Goal: Task Accomplishment & Management: Use online tool/utility

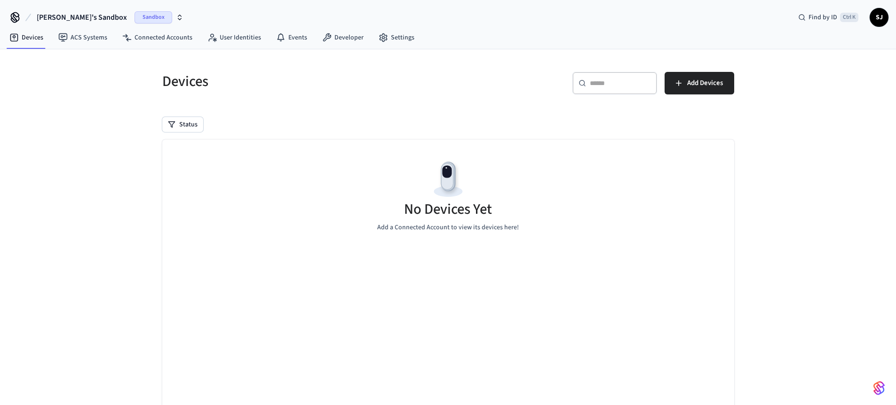
click at [78, 20] on span "[PERSON_NAME]'s Sandbox" at bounding box center [82, 17] width 90 height 11
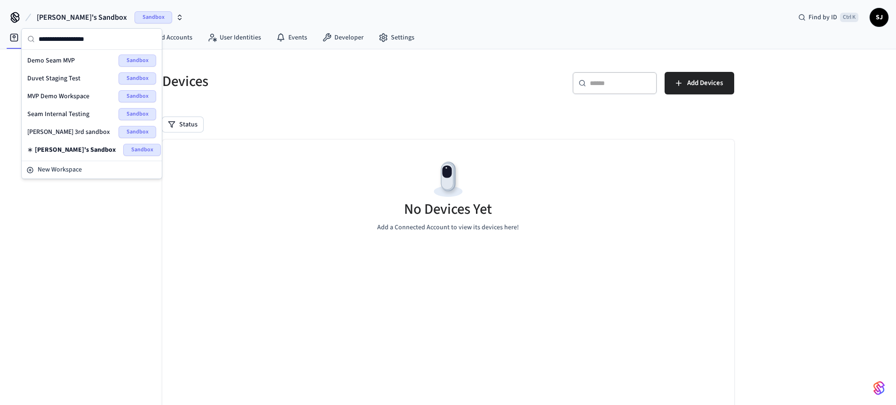
click at [62, 113] on span "Seam Internal Testing" at bounding box center [58, 114] width 62 height 9
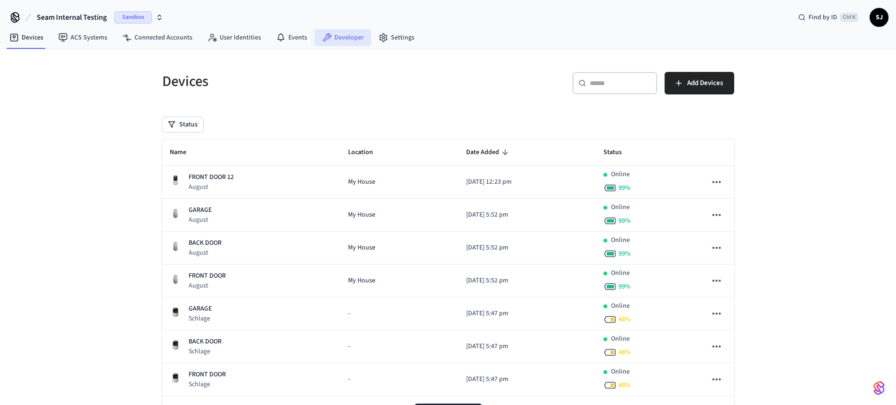
click at [317, 35] on link "Developer" at bounding box center [343, 37] width 56 height 17
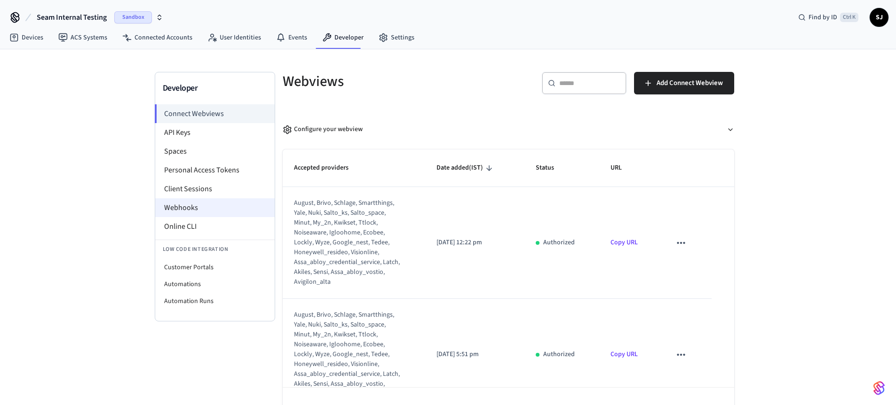
click at [173, 213] on li "Webhooks" at bounding box center [214, 207] width 119 height 19
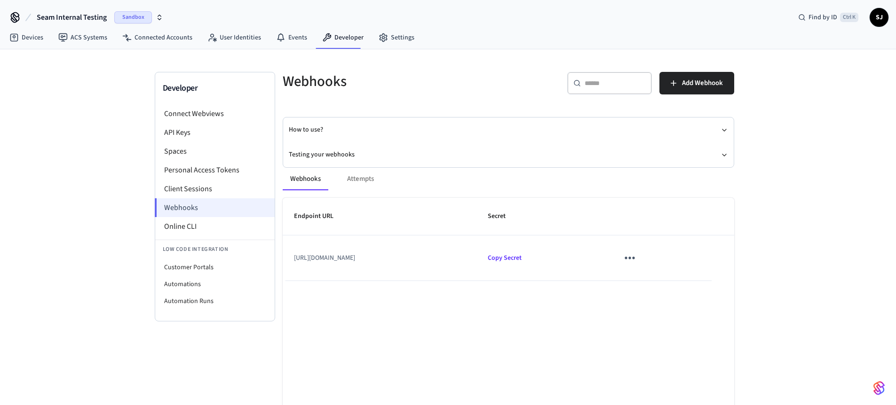
click at [167, 203] on li "Webhooks" at bounding box center [215, 207] width 120 height 19
click at [178, 268] on li "Customer Portals" at bounding box center [214, 267] width 119 height 17
select select "**********"
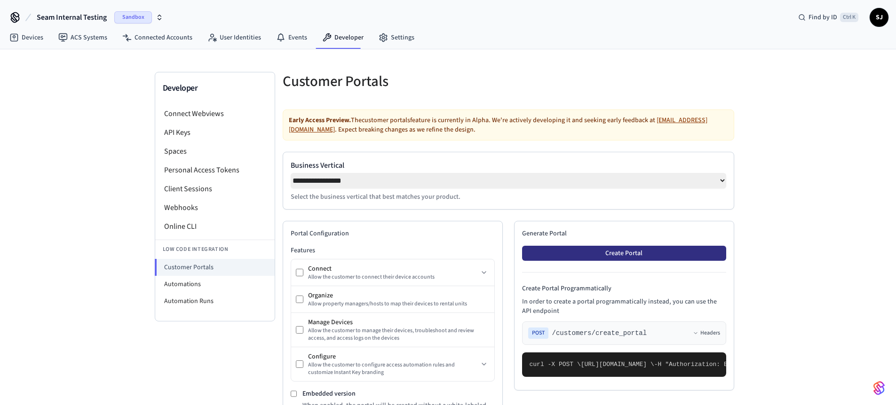
click at [584, 256] on button "Create Portal" at bounding box center [624, 253] width 204 height 15
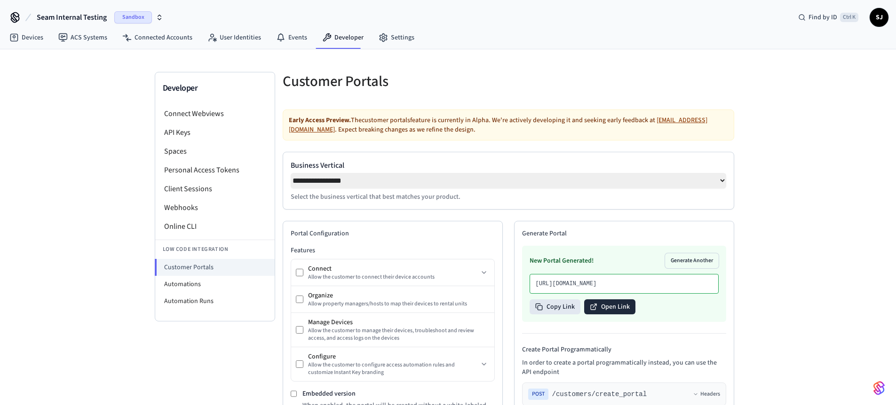
click at [601, 315] on button "Open Link" at bounding box center [609, 307] width 51 height 15
